Goal: Task Accomplishment & Management: Use online tool/utility

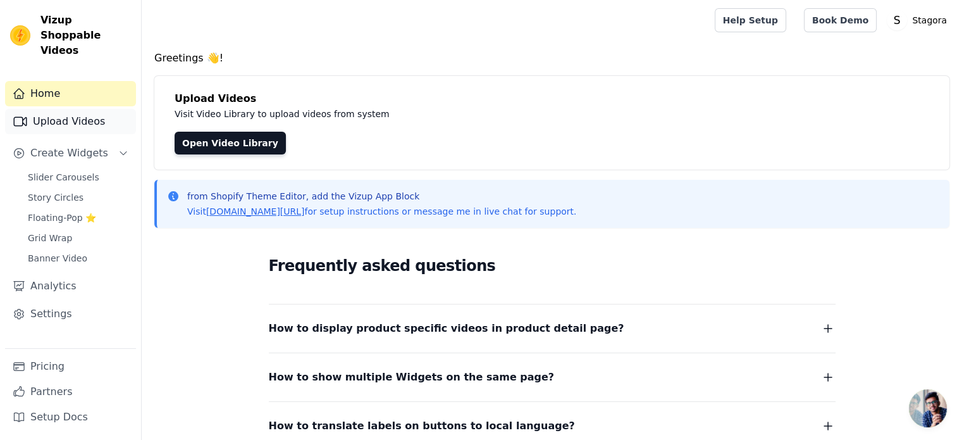
click at [76, 111] on link "Upload Videos" at bounding box center [70, 121] width 131 height 25
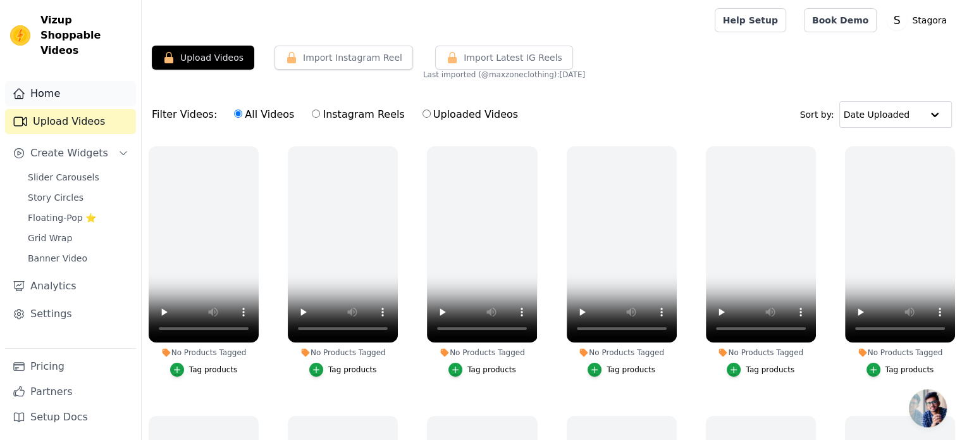
click at [42, 81] on link "Home" at bounding box center [70, 93] width 131 height 25
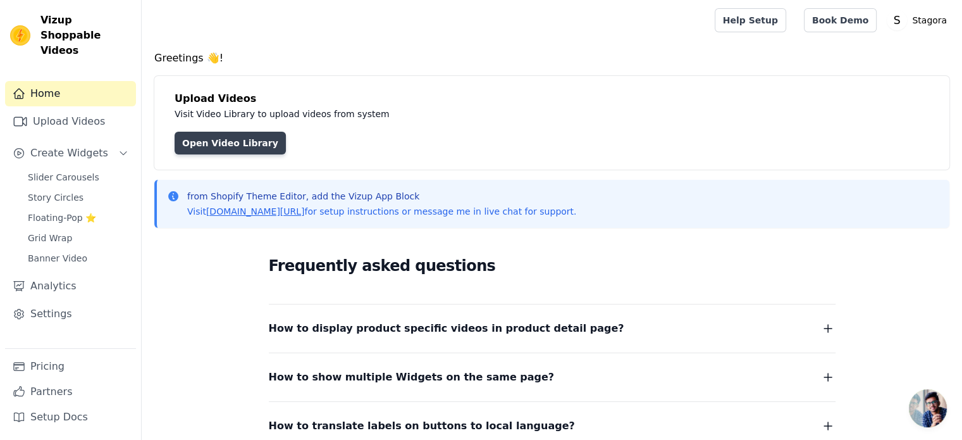
click at [246, 147] on link "Open Video Library" at bounding box center [230, 143] width 111 height 23
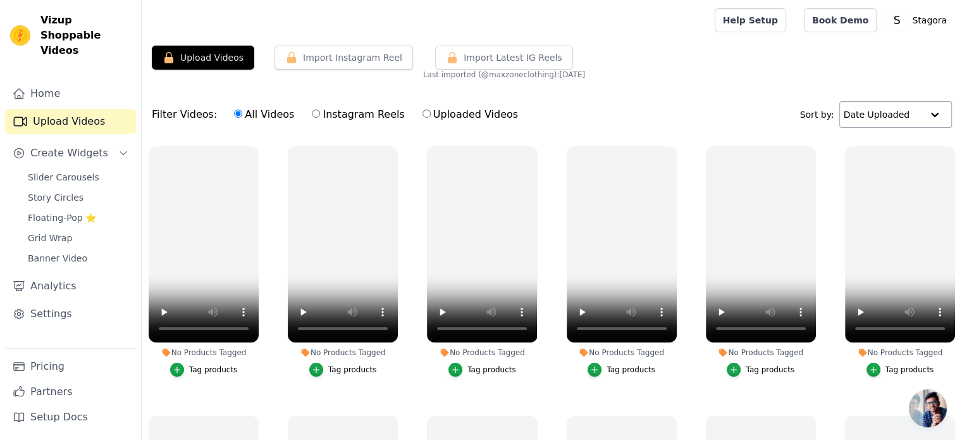
click at [906, 118] on input "text" at bounding box center [883, 114] width 78 height 25
click at [900, 111] on input "text" at bounding box center [882, 114] width 78 height 25
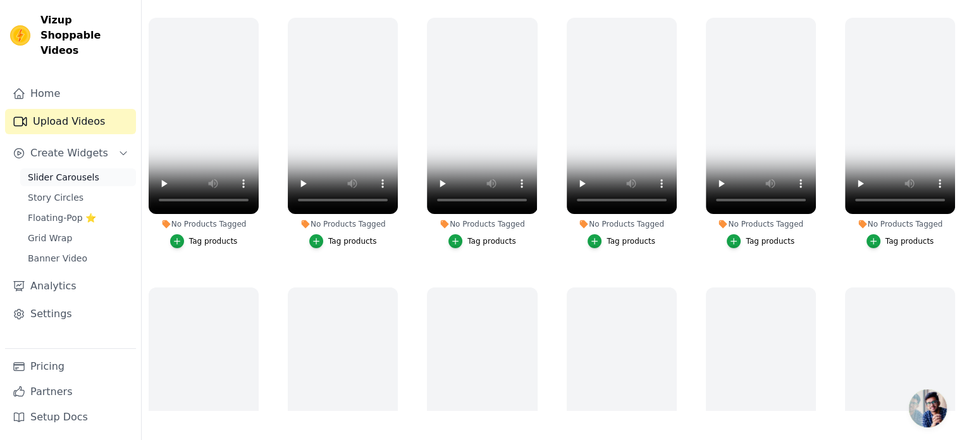
click at [66, 171] on span "Slider Carousels" at bounding box center [63, 177] width 71 height 13
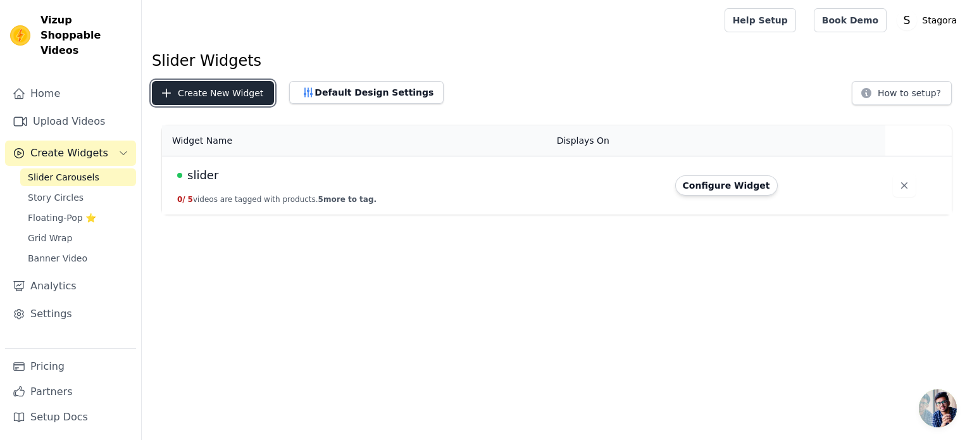
click at [233, 103] on button "Create New Widget" at bounding box center [213, 93] width 122 height 24
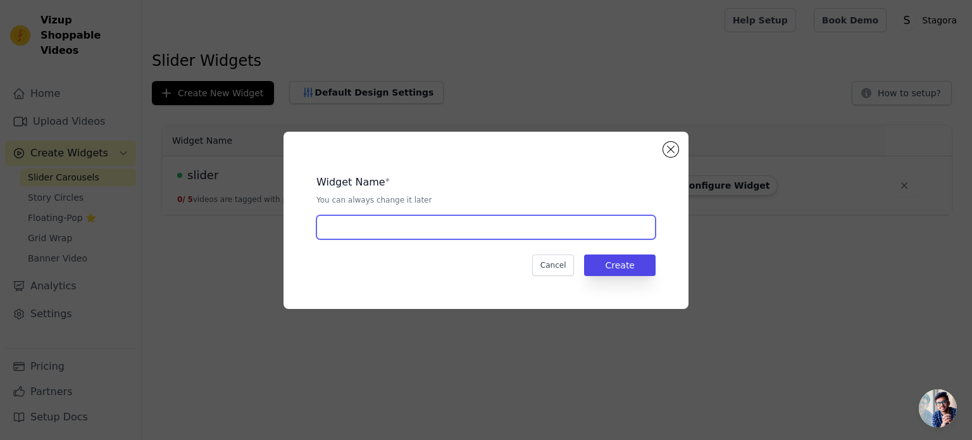
click at [413, 228] on input "text" at bounding box center [485, 227] width 339 height 24
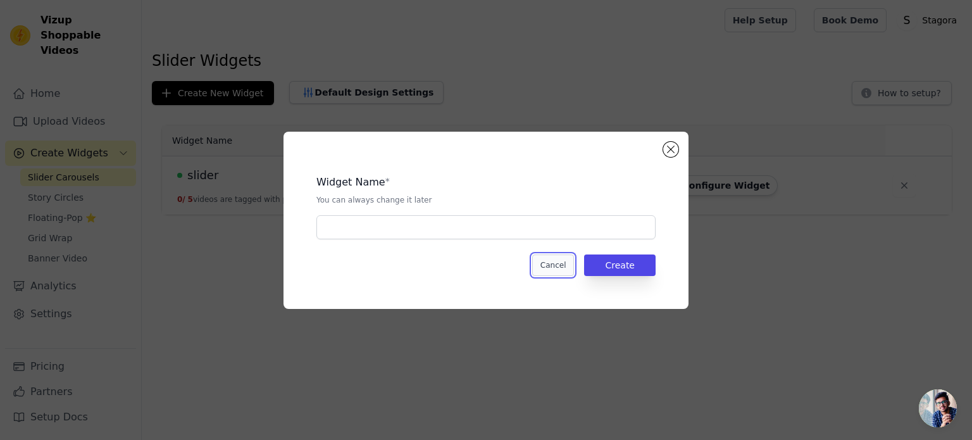
click at [567, 258] on button "Cancel" at bounding box center [553, 265] width 42 height 22
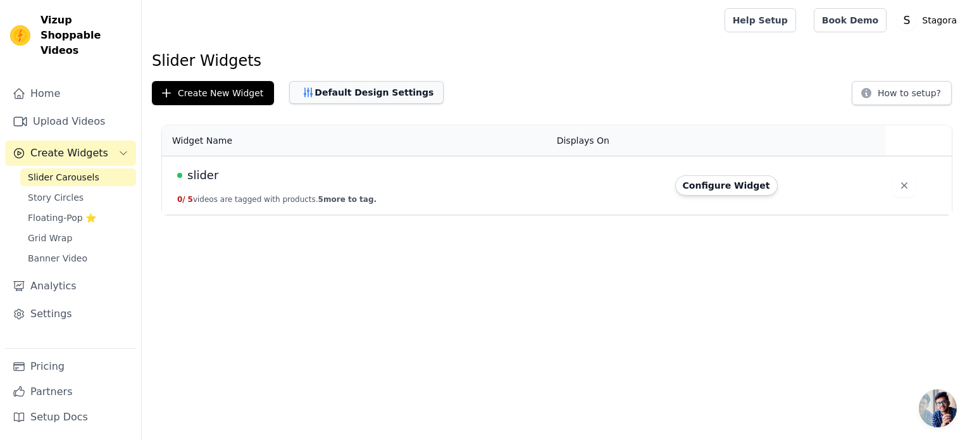
click at [366, 101] on button "Default Design Settings" at bounding box center [366, 92] width 154 height 23
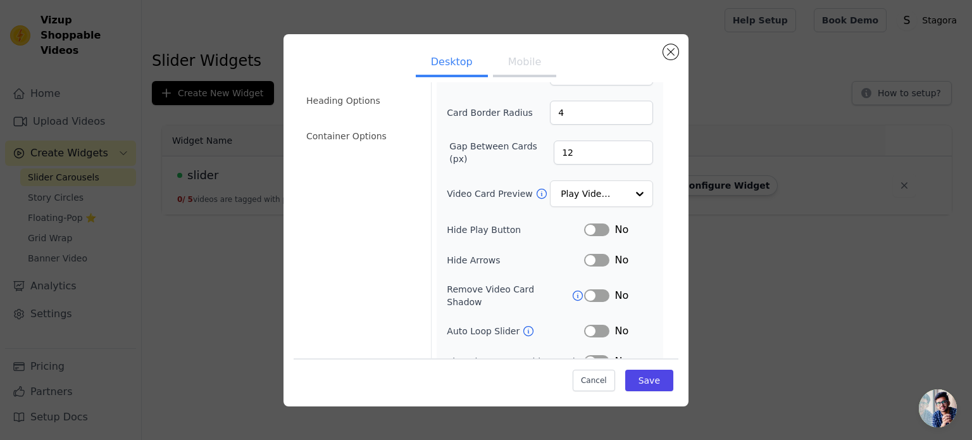
scroll to position [127, 0]
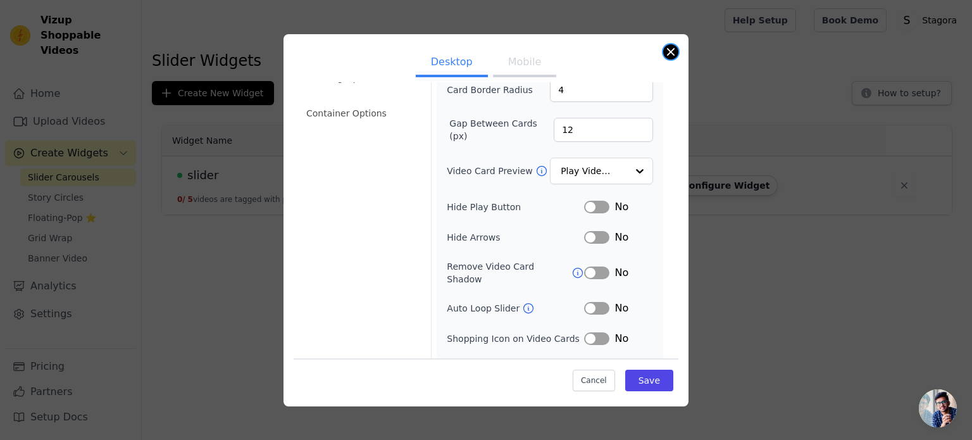
click at [666, 48] on button "Close modal" at bounding box center [670, 51] width 15 height 15
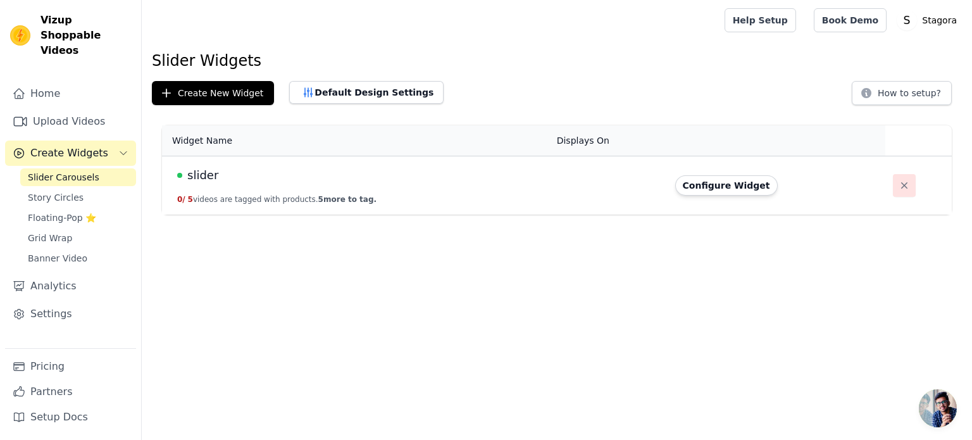
click at [901, 187] on icon "button" at bounding box center [904, 185] width 6 height 6
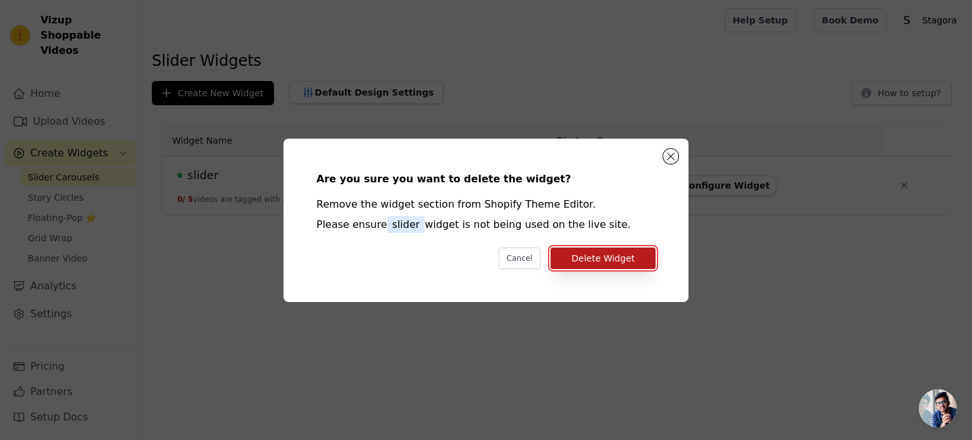
click at [594, 258] on button "Delete Widget" at bounding box center [602, 258] width 105 height 22
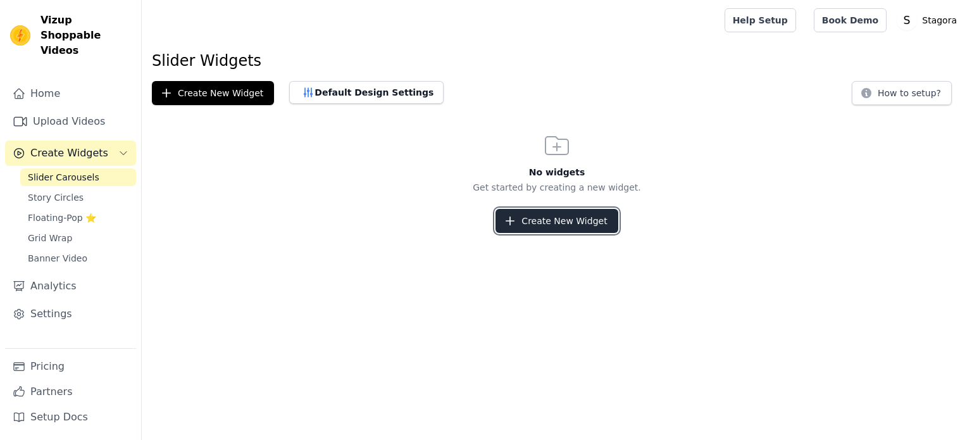
click at [543, 222] on button "Create New Widget" at bounding box center [556, 221] width 122 height 24
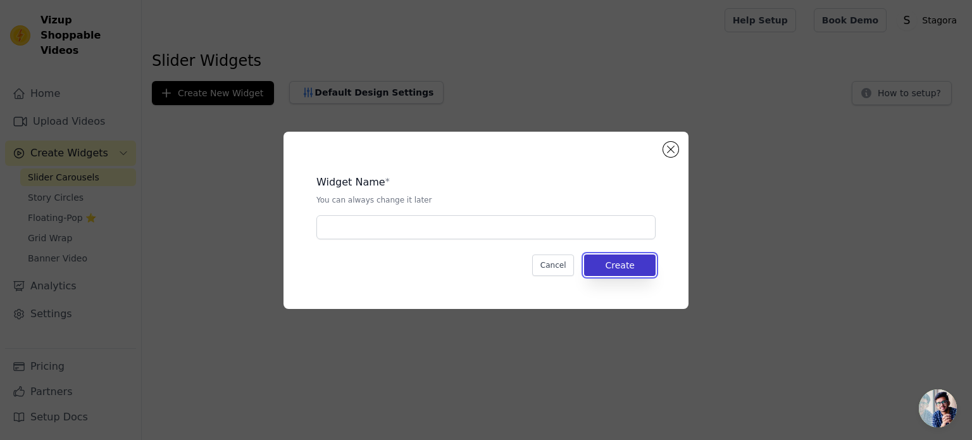
click at [602, 270] on button "Create" at bounding box center [619, 265] width 71 height 22
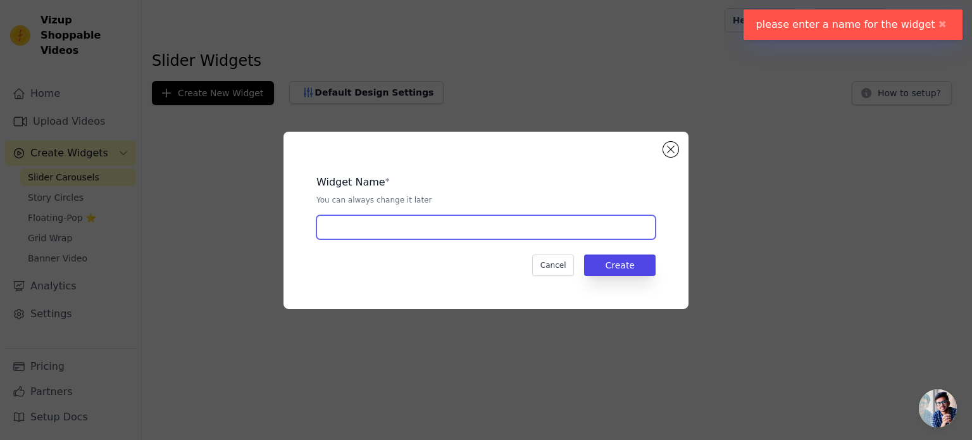
click at [538, 222] on input "text" at bounding box center [485, 227] width 339 height 24
click at [480, 224] on input "text" at bounding box center [485, 227] width 339 height 24
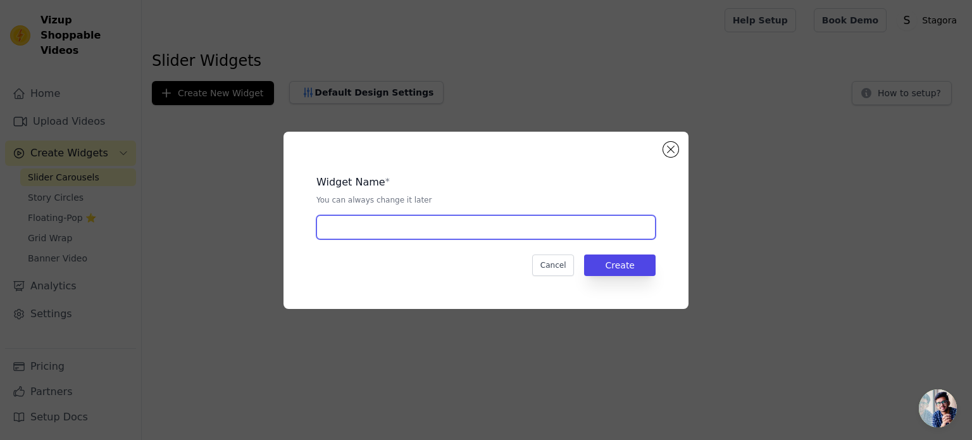
type input "slider"
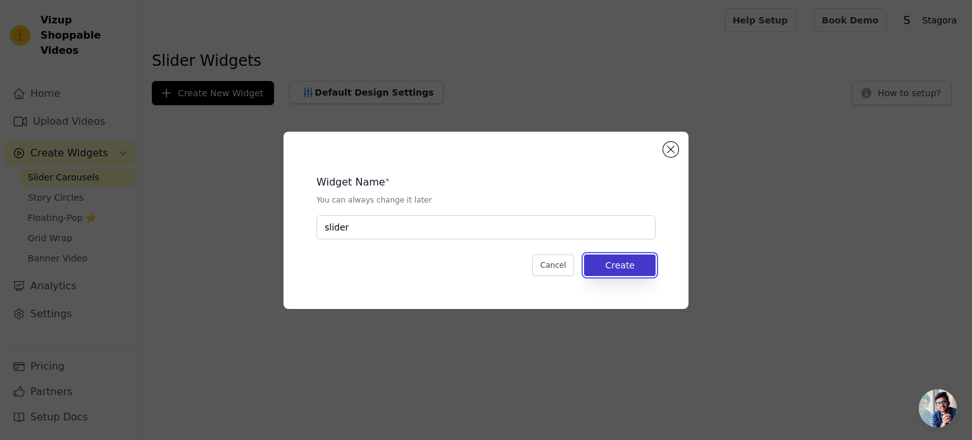
click at [625, 262] on button "Create" at bounding box center [619, 265] width 71 height 22
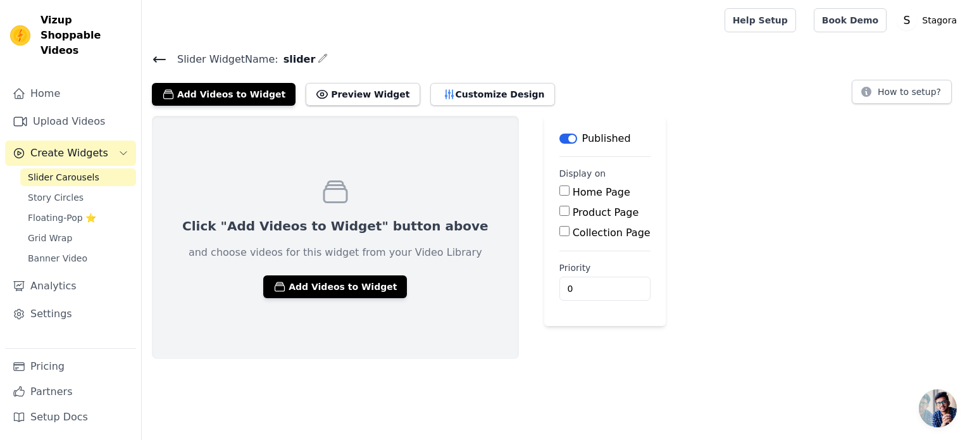
click at [643, 190] on div "Click "Add Videos to Widget" button above and choose videos for this widget fro…" at bounding box center [557, 237] width 830 height 243
click at [329, 287] on button "Add Videos to Widget" at bounding box center [335, 286] width 144 height 23
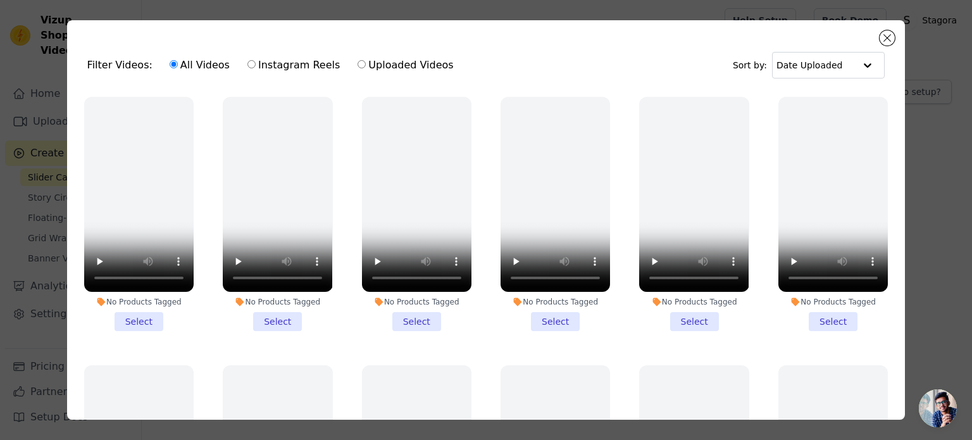
click at [359, 70] on label "Uploaded Videos" at bounding box center [405, 65] width 97 height 16
click at [359, 68] on input "Uploaded Videos" at bounding box center [361, 64] width 8 height 8
radio input "true"
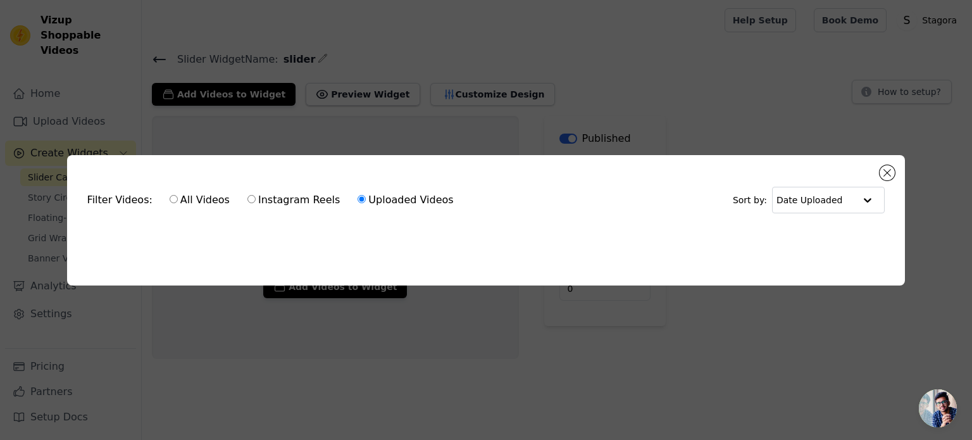
click at [247, 197] on label "Instagram Reels" at bounding box center [294, 200] width 94 height 16
click at [247, 197] on input "Instagram Reels" at bounding box center [251, 199] width 8 height 8
radio input "true"
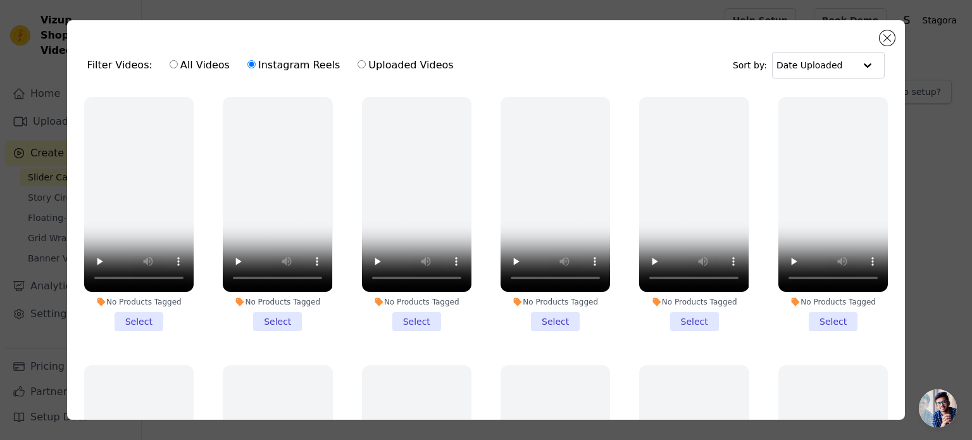
click at [362, 65] on label "Uploaded Videos" at bounding box center [405, 65] width 97 height 16
click at [362, 65] on input "Uploaded Videos" at bounding box center [361, 64] width 8 height 8
radio input "true"
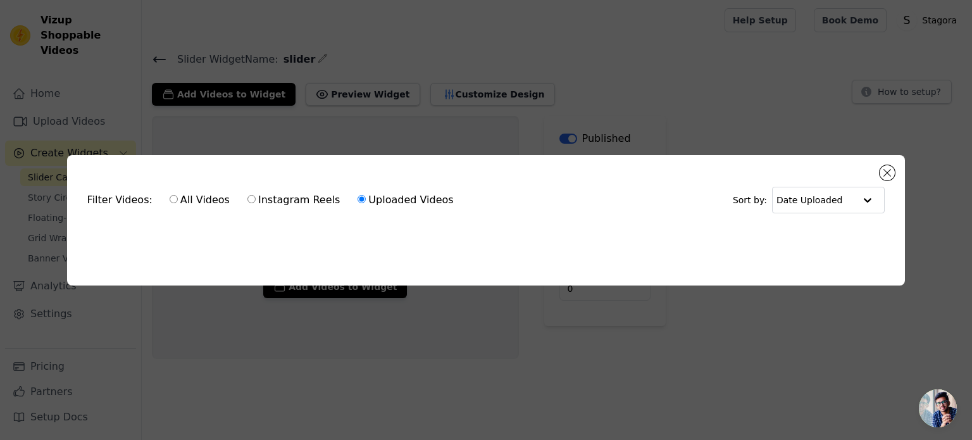
click at [409, 218] on div "Filter Videos: All Videos Instagram Reels Uploaded Videos Sort by: Date Uploaded" at bounding box center [486, 199] width 818 height 49
click at [80, 247] on div "Filter Videos: All Videos Instagram Reels Uploaded Videos Sort by: Date Uploade…" at bounding box center [486, 220] width 838 height 130
click at [829, 202] on input "text" at bounding box center [815, 199] width 78 height 25
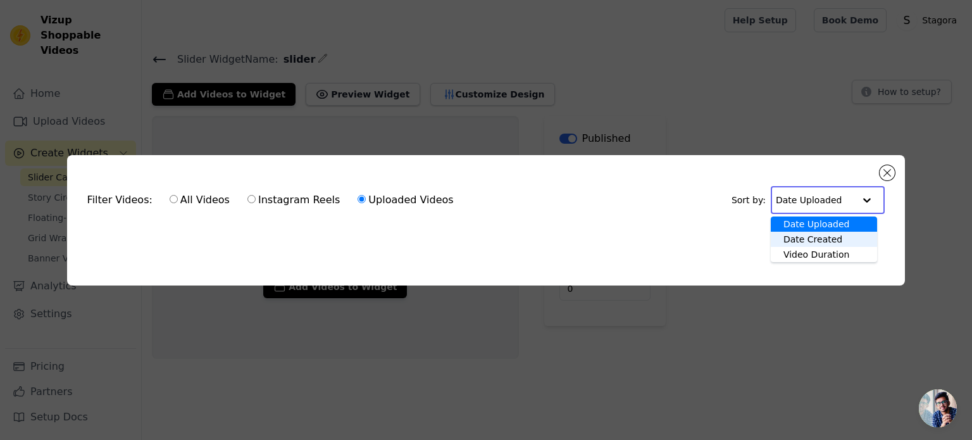
click at [826, 237] on div "Date Created" at bounding box center [824, 239] width 106 height 15
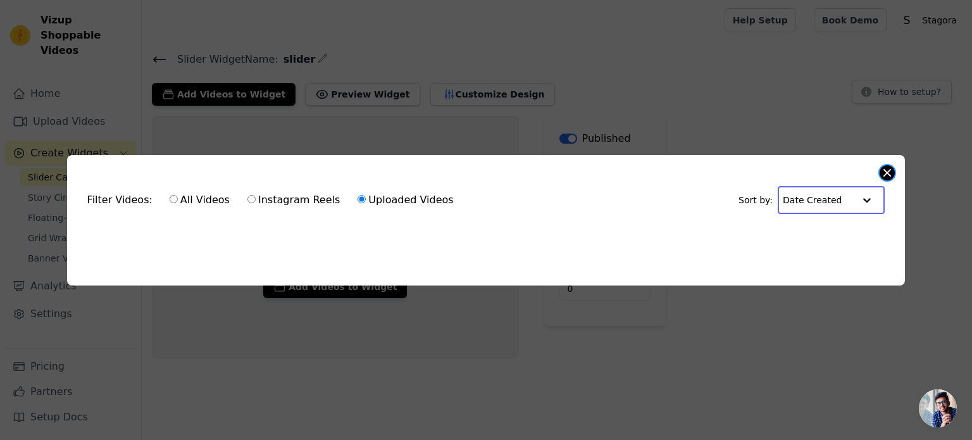
click at [888, 171] on button "Close modal" at bounding box center [886, 172] width 15 height 15
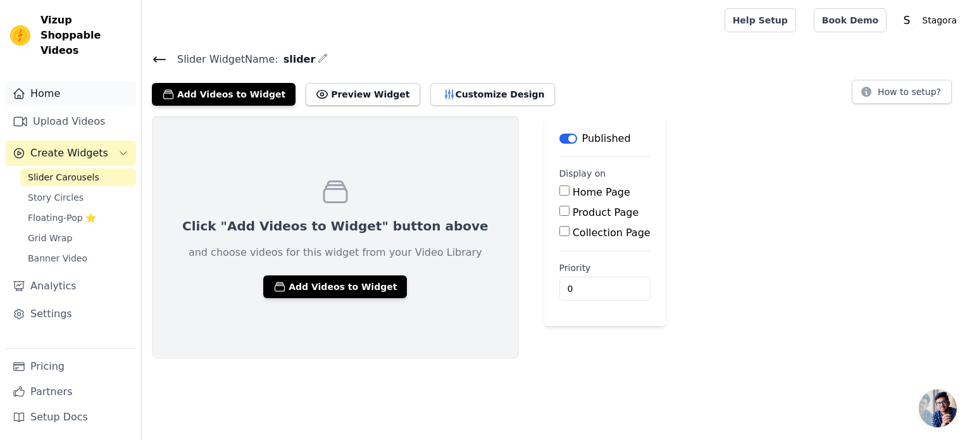
click at [61, 83] on link "Home" at bounding box center [70, 93] width 131 height 25
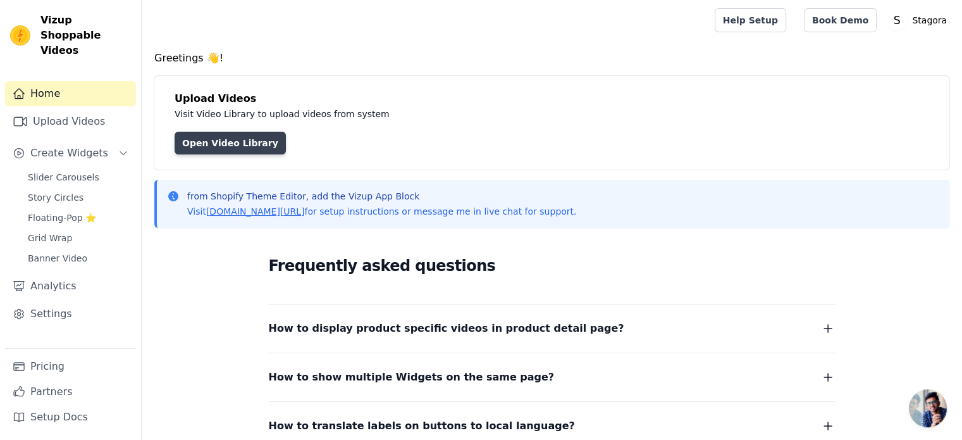
click at [248, 146] on link "Open Video Library" at bounding box center [230, 143] width 111 height 23
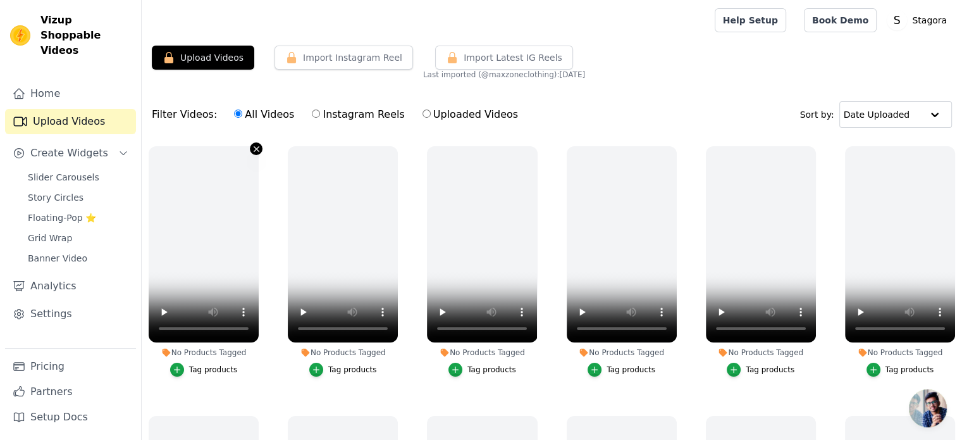
click at [254, 145] on icon "button" at bounding box center [256, 148] width 9 height 9
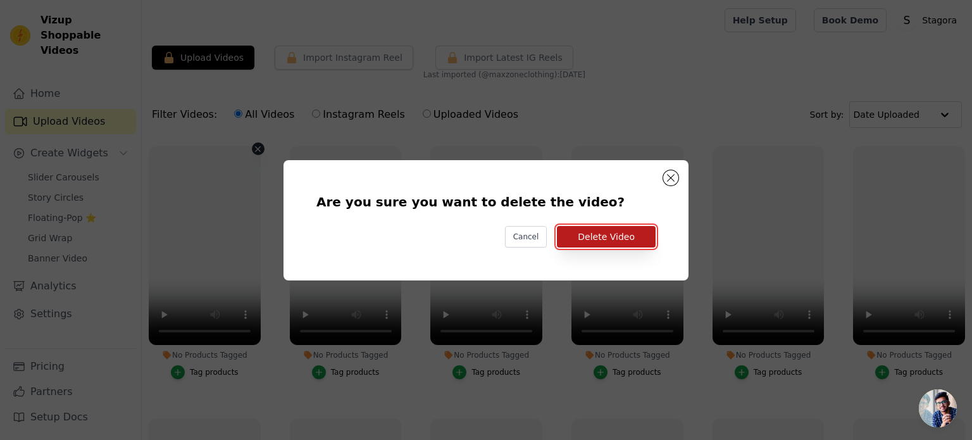
click at [636, 235] on button "Delete Video" at bounding box center [606, 237] width 99 height 22
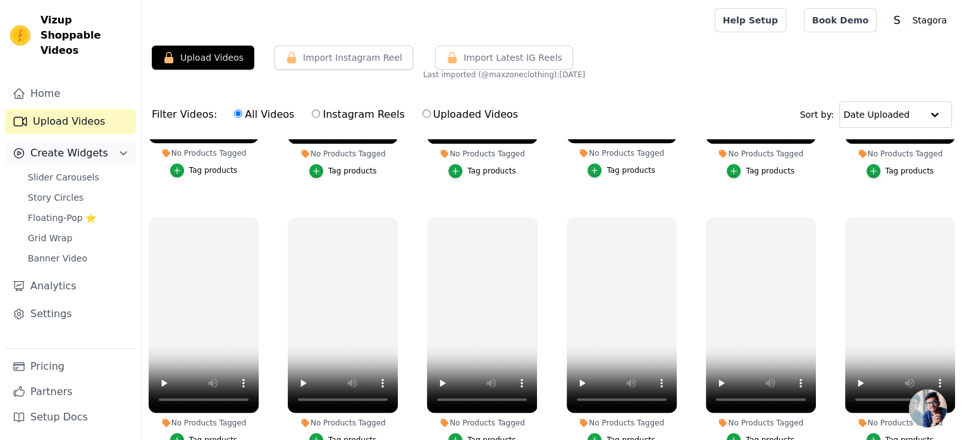
scroll to position [833, 0]
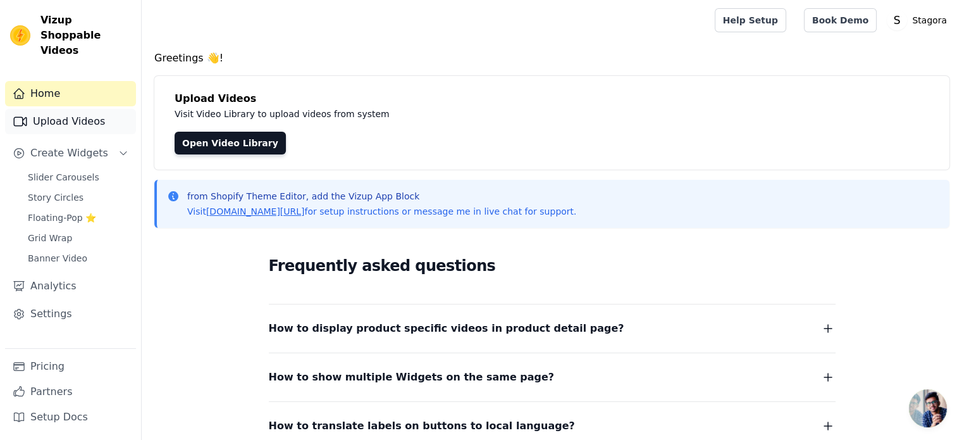
click at [64, 109] on link "Upload Videos" at bounding box center [70, 121] width 131 height 25
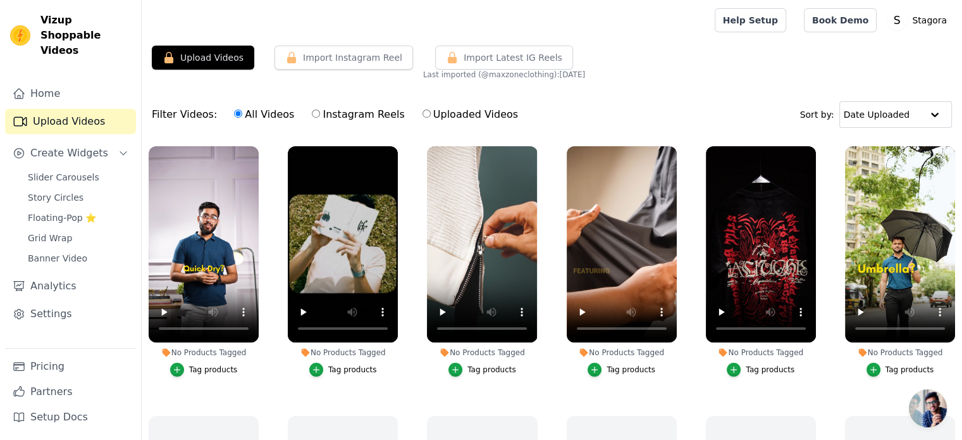
click at [441, 113] on label "Uploaded Videos" at bounding box center [470, 114] width 97 height 16
click at [431, 113] on input "Uploaded Videos" at bounding box center [427, 113] width 8 height 8
radio input "true"
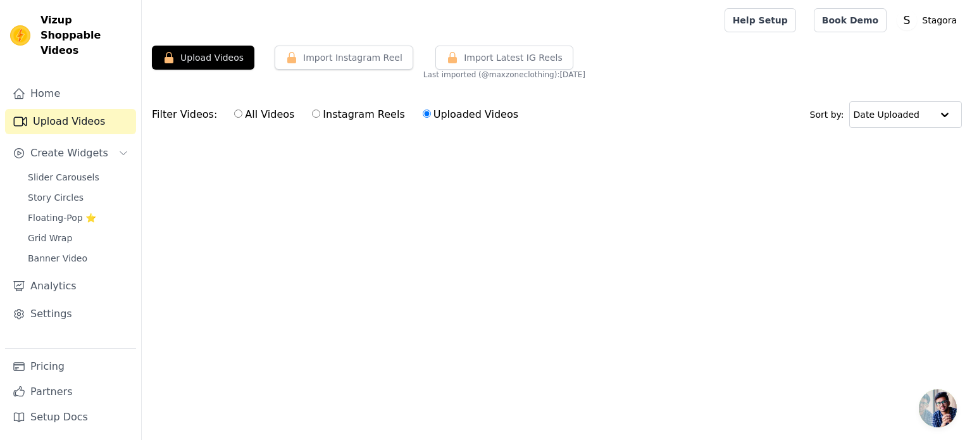
click at [234, 114] on input "All Videos" at bounding box center [238, 113] width 8 height 8
radio input "true"
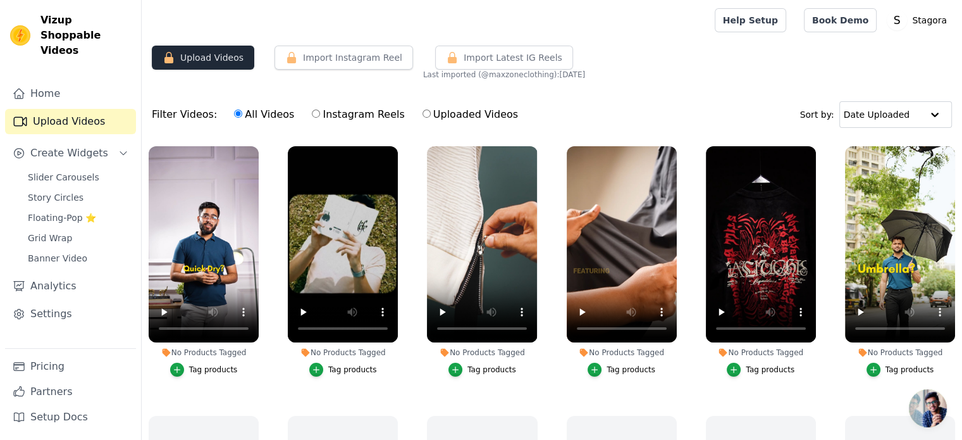
click at [204, 68] on button "Upload Videos" at bounding box center [203, 58] width 102 height 24
click at [183, 57] on button "Upload Videos" at bounding box center [203, 58] width 102 height 24
click at [311, 111] on label "Instagram Reels" at bounding box center [358, 114] width 94 height 16
click at [312, 111] on input "Instagram Reels" at bounding box center [316, 113] width 8 height 8
radio input "true"
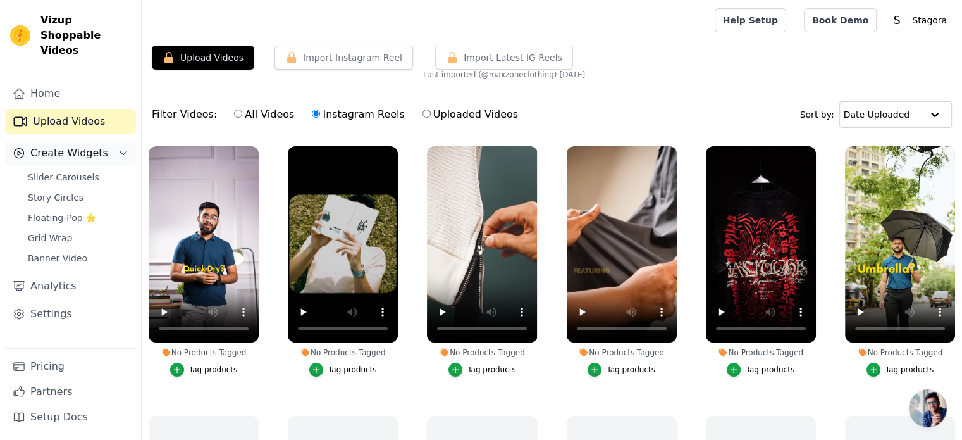
click at [77, 146] on span "Create Widgets" at bounding box center [69, 153] width 78 height 15
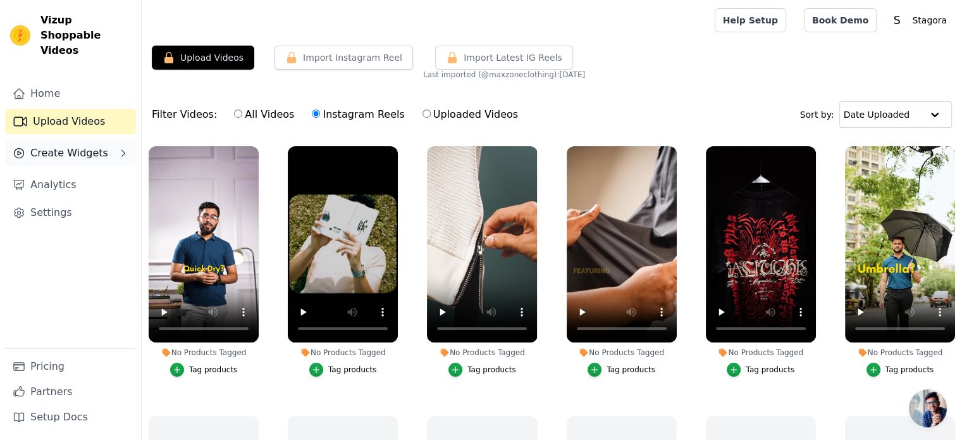
click at [84, 146] on span "Create Widgets" at bounding box center [69, 153] width 78 height 15
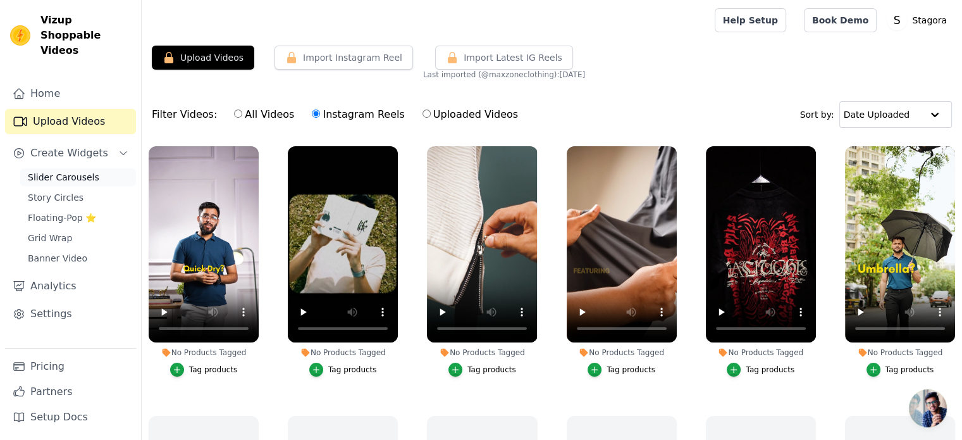
click at [70, 171] on span "Slider Carousels" at bounding box center [63, 177] width 71 height 13
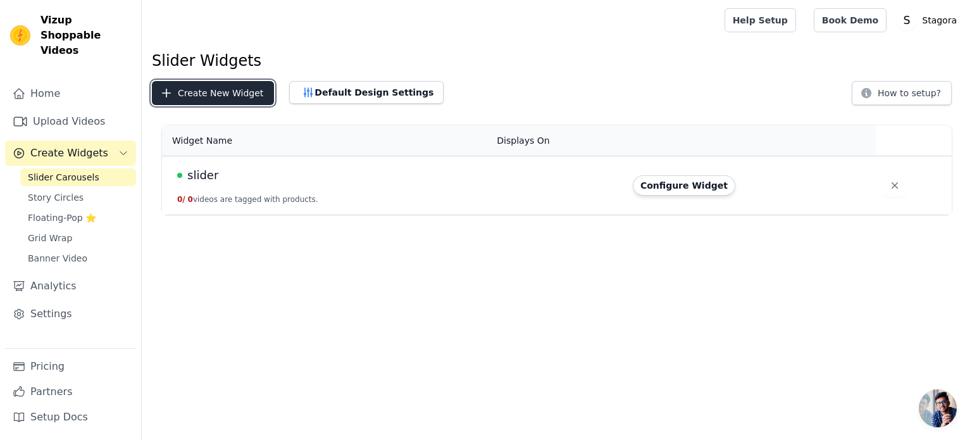
click at [237, 98] on button "Create New Widget" at bounding box center [213, 93] width 122 height 24
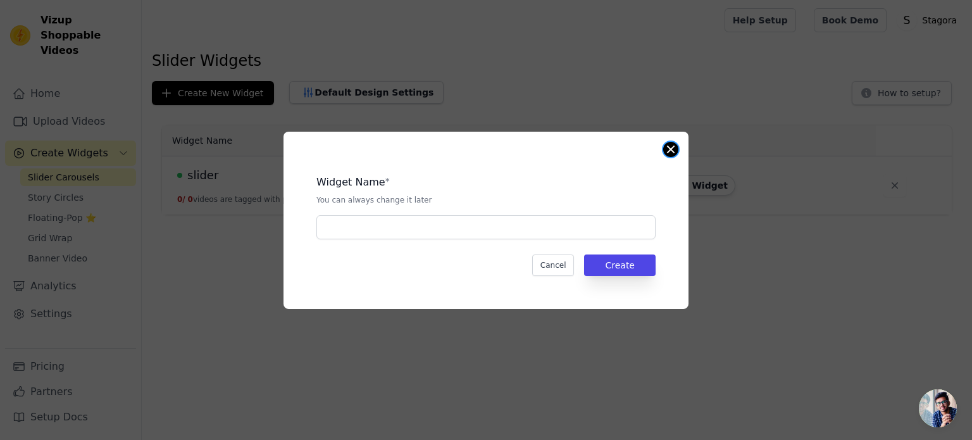
click at [668, 149] on button "Close modal" at bounding box center [670, 149] width 15 height 15
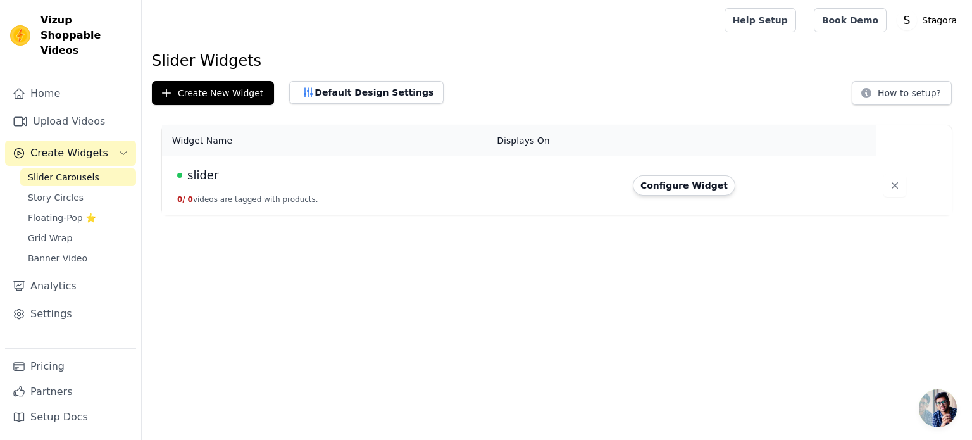
click at [215, 179] on div "slider" at bounding box center [329, 175] width 304 height 18
click at [683, 185] on button "Configure Widget" at bounding box center [684, 185] width 102 height 20
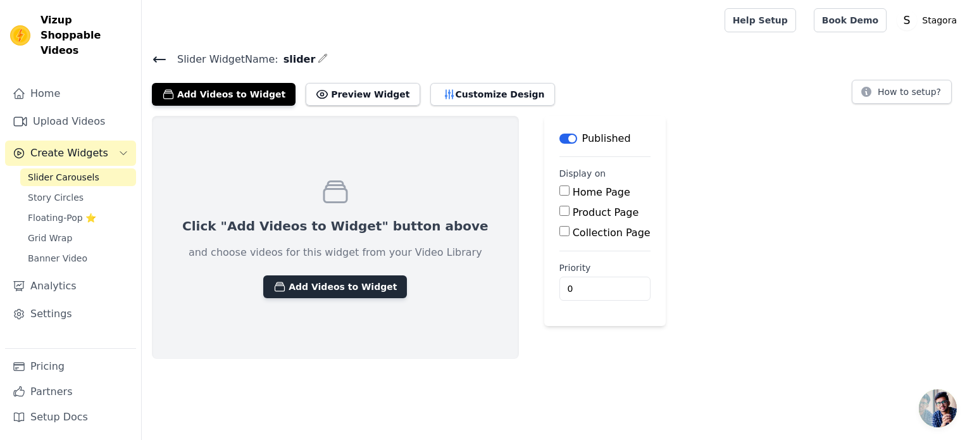
click at [313, 288] on button "Add Videos to Widget" at bounding box center [335, 286] width 144 height 23
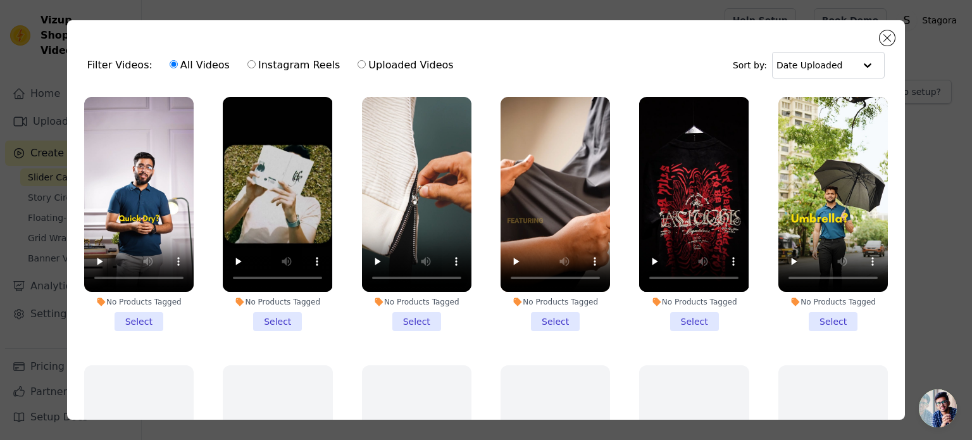
click at [285, 62] on label "Instagram Reels" at bounding box center [294, 65] width 94 height 16
click at [256, 62] on input "Instagram Reels" at bounding box center [251, 64] width 8 height 8
radio input "true"
click at [888, 38] on button "Close modal" at bounding box center [886, 37] width 15 height 15
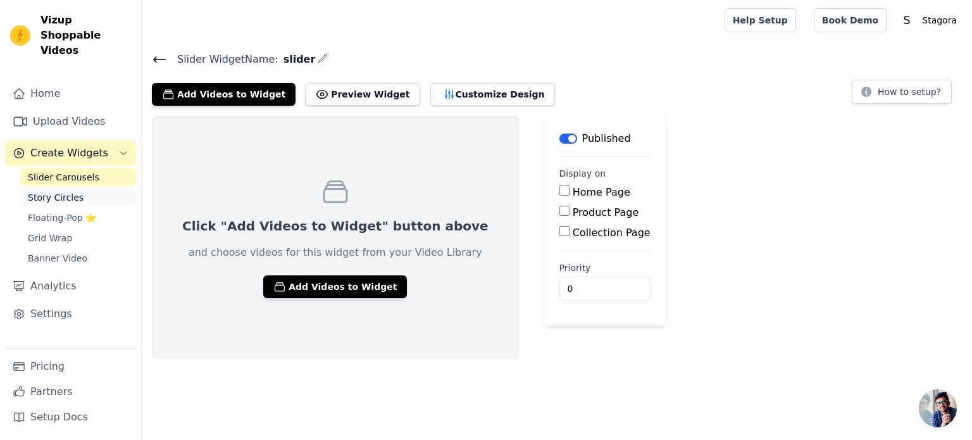
click at [51, 191] on span "Story Circles" at bounding box center [56, 197] width 56 height 13
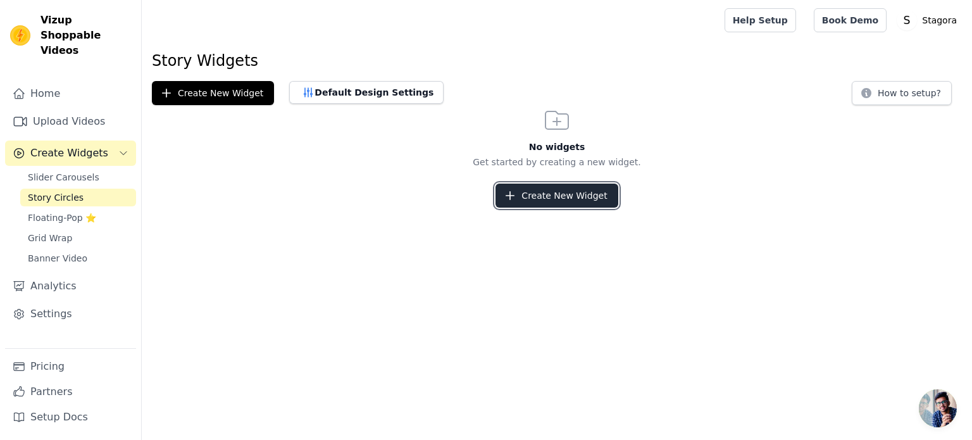
click at [554, 189] on button "Create New Widget" at bounding box center [556, 195] width 122 height 24
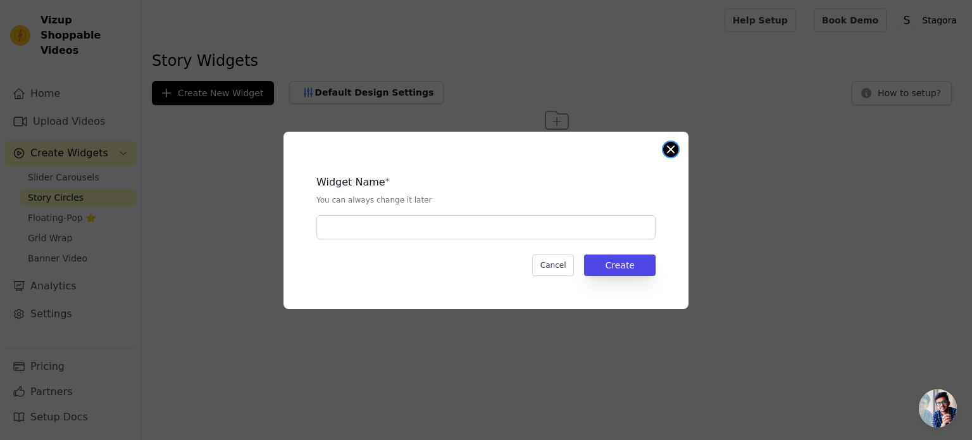
click at [666, 154] on button "Close modal" at bounding box center [670, 149] width 15 height 15
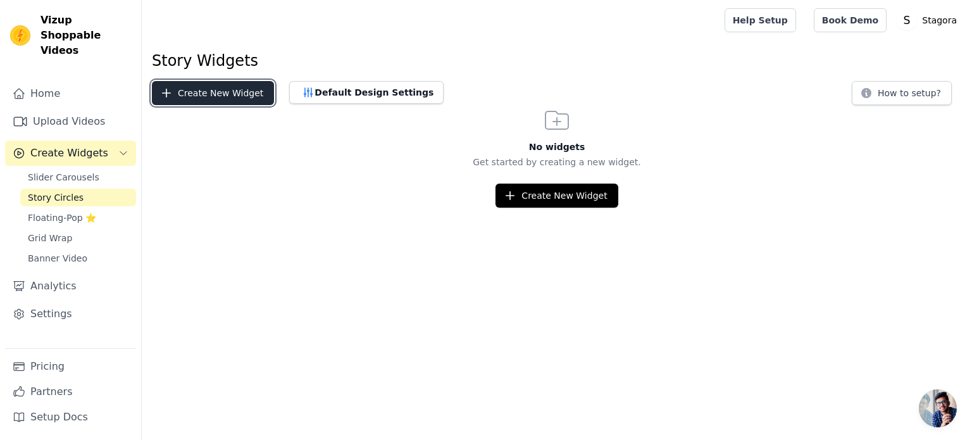
click at [220, 93] on button "Create New Widget" at bounding box center [213, 93] width 122 height 24
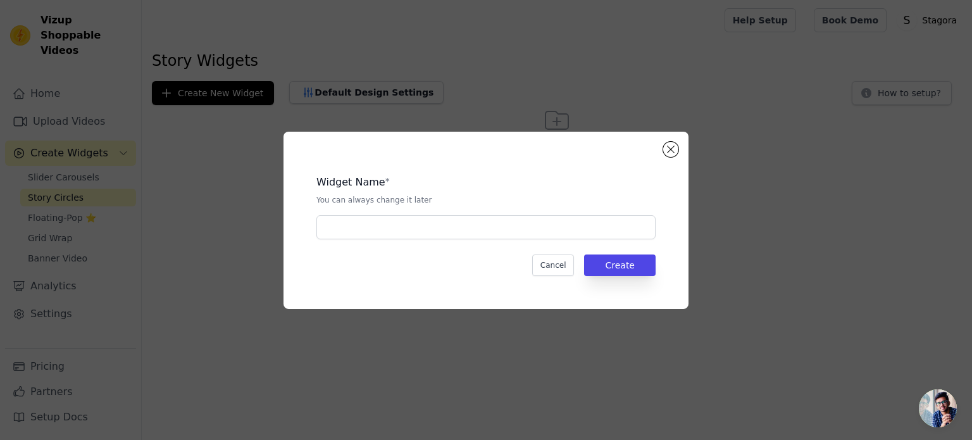
click at [678, 144] on div "Widget Name * You can always change it later Cancel Create" at bounding box center [485, 220] width 405 height 177
click at [676, 146] on button "Close modal" at bounding box center [670, 149] width 15 height 15
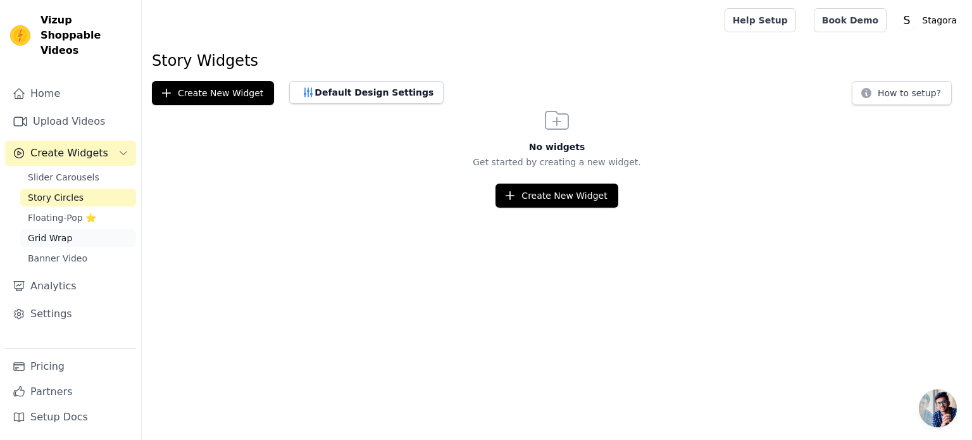
click at [70, 229] on link "Grid Wrap" at bounding box center [78, 238] width 116 height 18
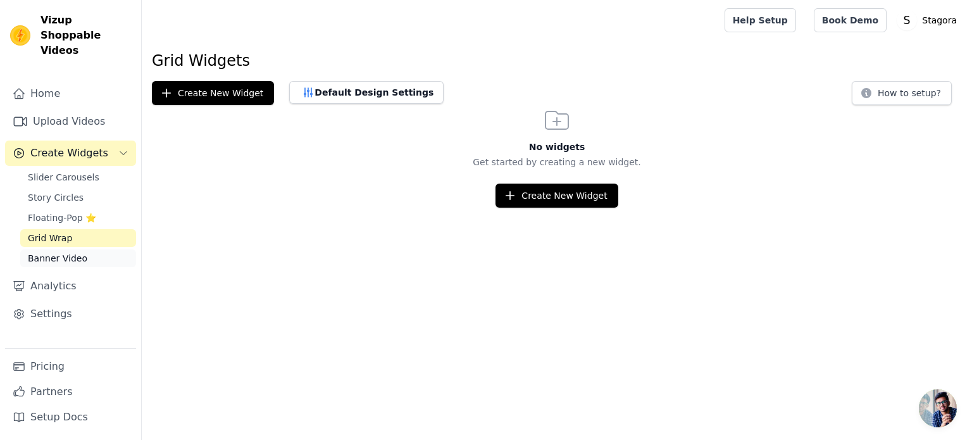
click at [82, 249] on link "Banner Video" at bounding box center [78, 258] width 116 height 18
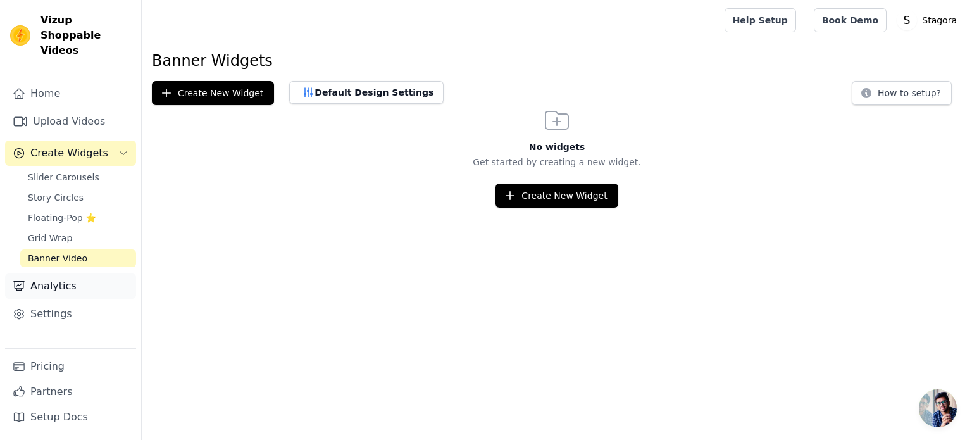
click at [58, 278] on link "Analytics" at bounding box center [70, 285] width 131 height 25
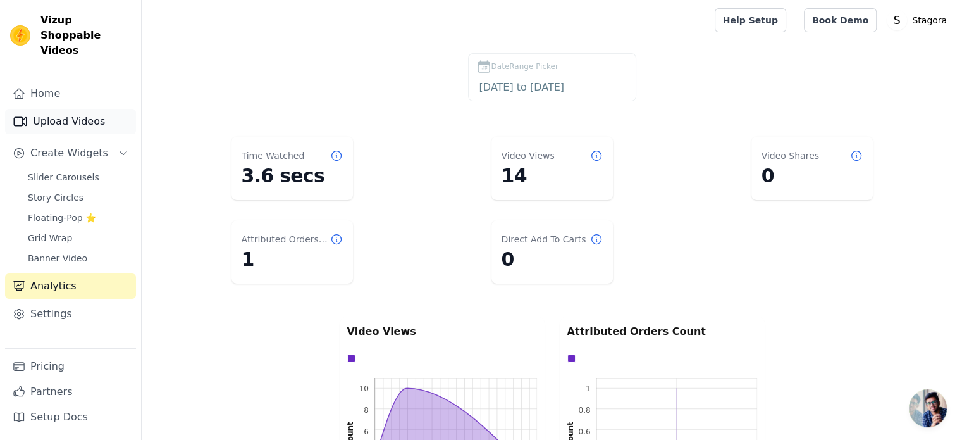
click at [56, 115] on link "Upload Videos" at bounding box center [70, 121] width 131 height 25
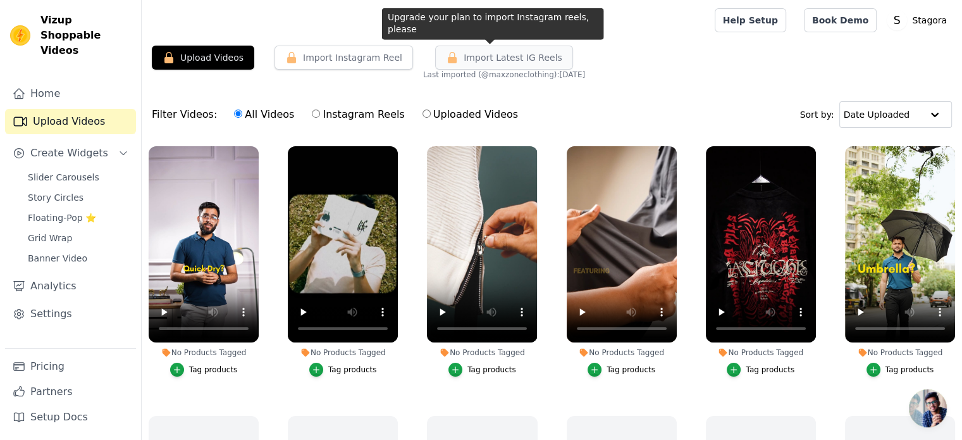
click at [516, 58] on span "Import Latest IG Reels" at bounding box center [513, 57] width 99 height 13
click at [485, 57] on span "Import Latest IG Reels" at bounding box center [513, 57] width 99 height 13
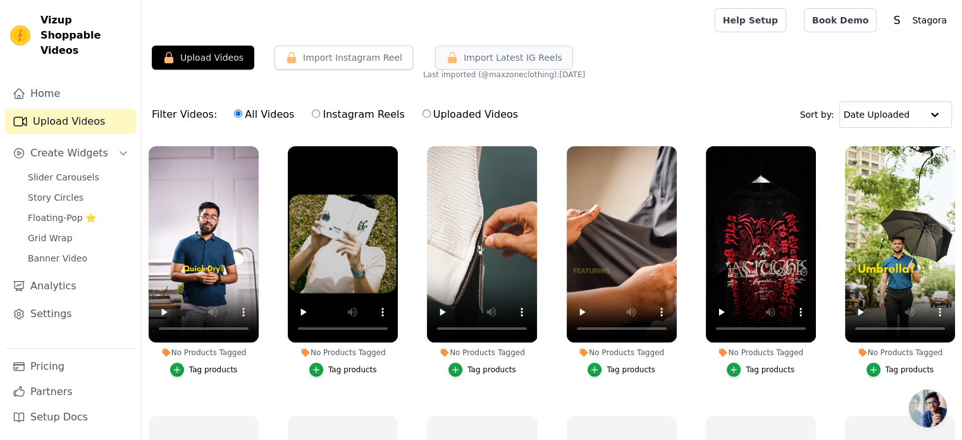
click at [485, 57] on span "Import Latest IG Reels" at bounding box center [513, 57] width 99 height 13
click at [255, 147] on icon "button" at bounding box center [256, 148] width 9 height 9
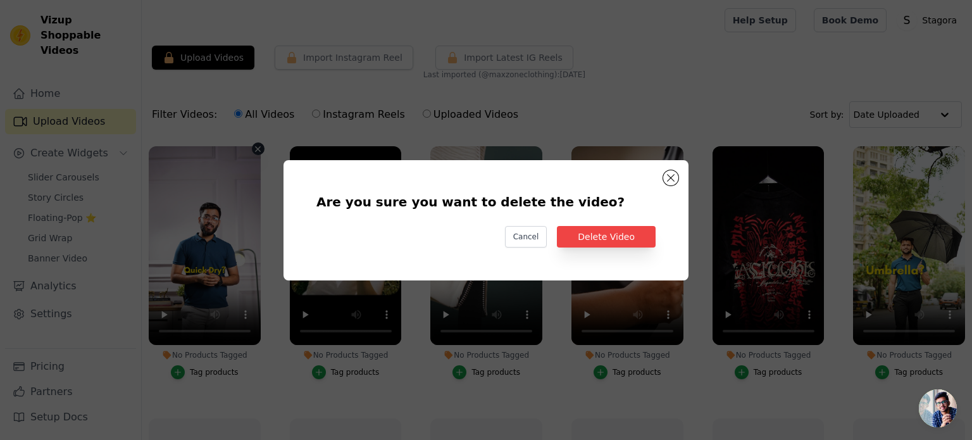
click at [657, 237] on div "Are you sure you want to delete the video? Cancel Delete Video" at bounding box center [486, 220] width 364 height 80
click at [641, 240] on button "Delete Video" at bounding box center [606, 237] width 99 height 22
